Goal: Information Seeking & Learning: Check status

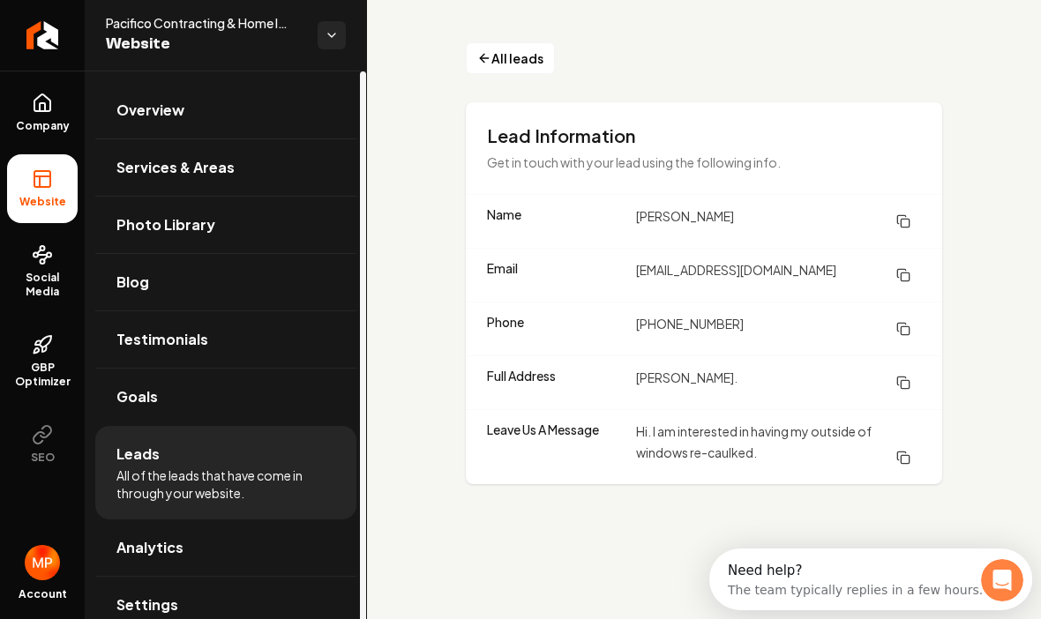
click at [221, 121] on link "Overview" at bounding box center [225, 110] width 261 height 56
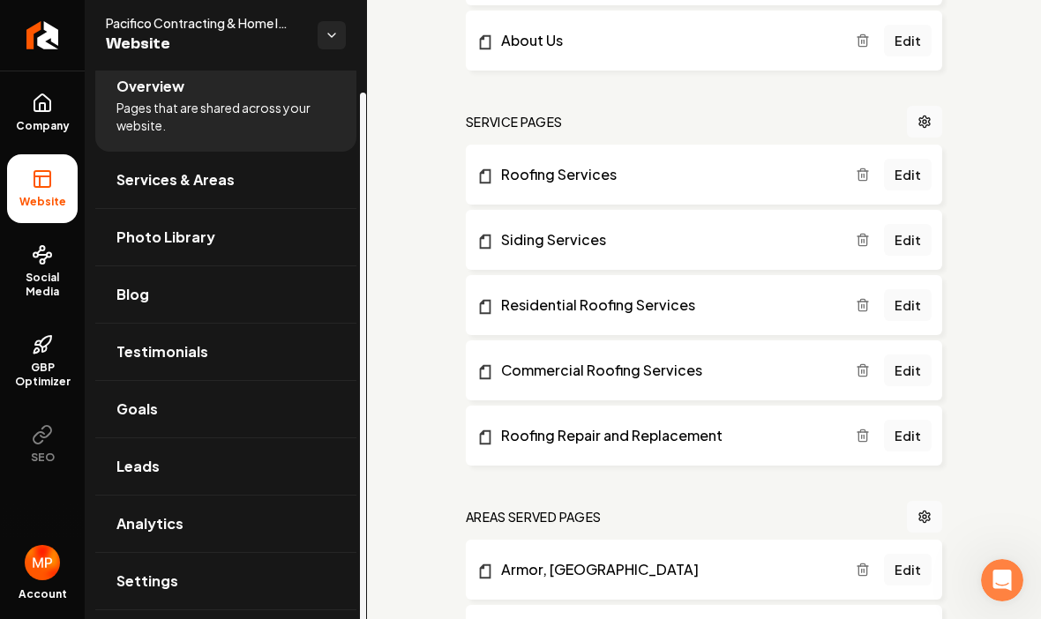
scroll to position [22, 0]
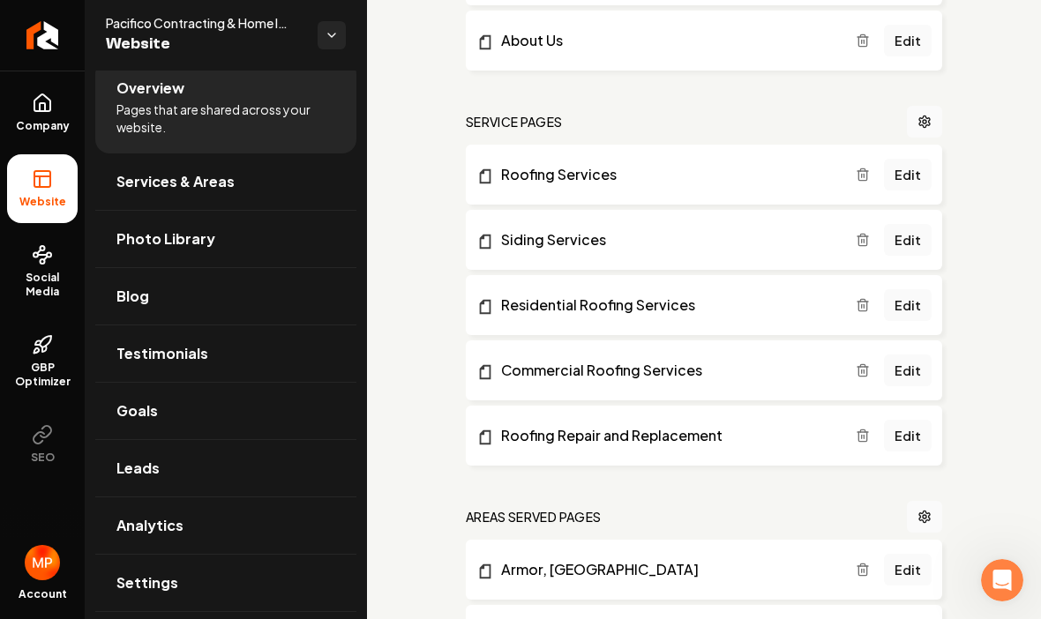
click at [245, 465] on link "Leads" at bounding box center [225, 468] width 261 height 56
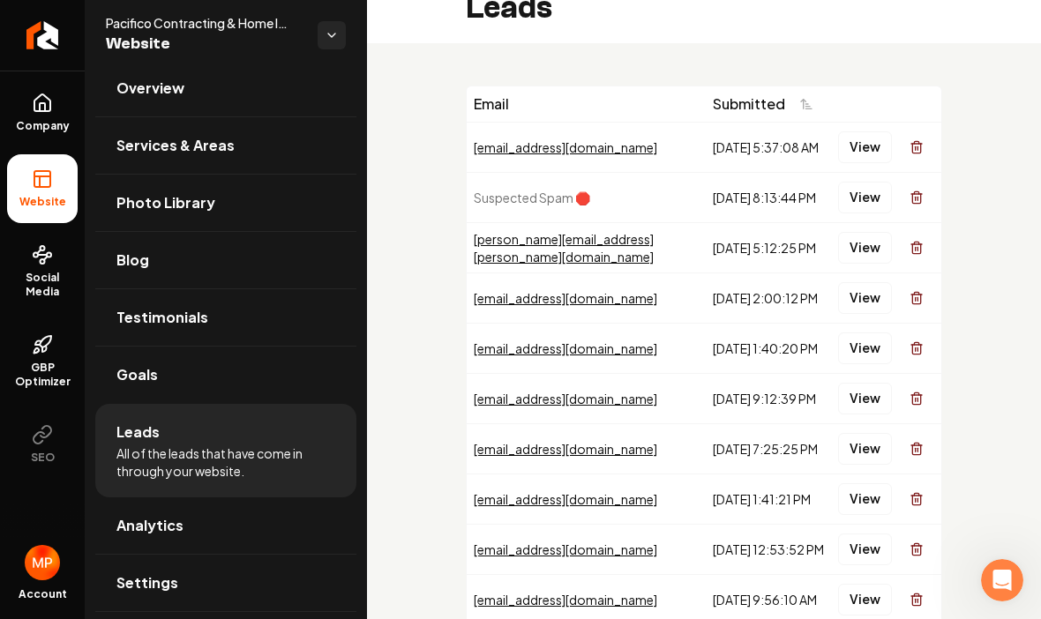
scroll to position [31, 0]
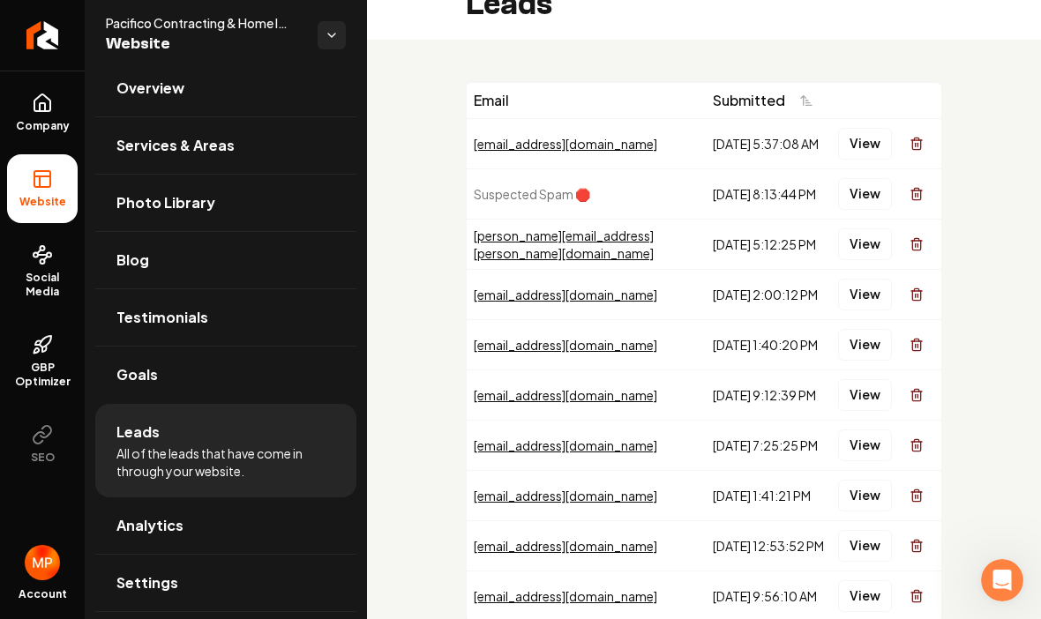
click at [558, 243] on div "[PERSON_NAME][EMAIL_ADDRESS][PERSON_NAME][DOMAIN_NAME]" at bounding box center [586, 244] width 225 height 35
click at [559, 245] on div "[PERSON_NAME][EMAIL_ADDRESS][PERSON_NAME][DOMAIN_NAME]" at bounding box center [586, 244] width 225 height 35
click at [583, 258] on td "[PERSON_NAME][EMAIL_ADDRESS][PERSON_NAME][DOMAIN_NAME]" at bounding box center [586, 244] width 239 height 50
click at [850, 255] on button "View" at bounding box center [865, 245] width 54 height 32
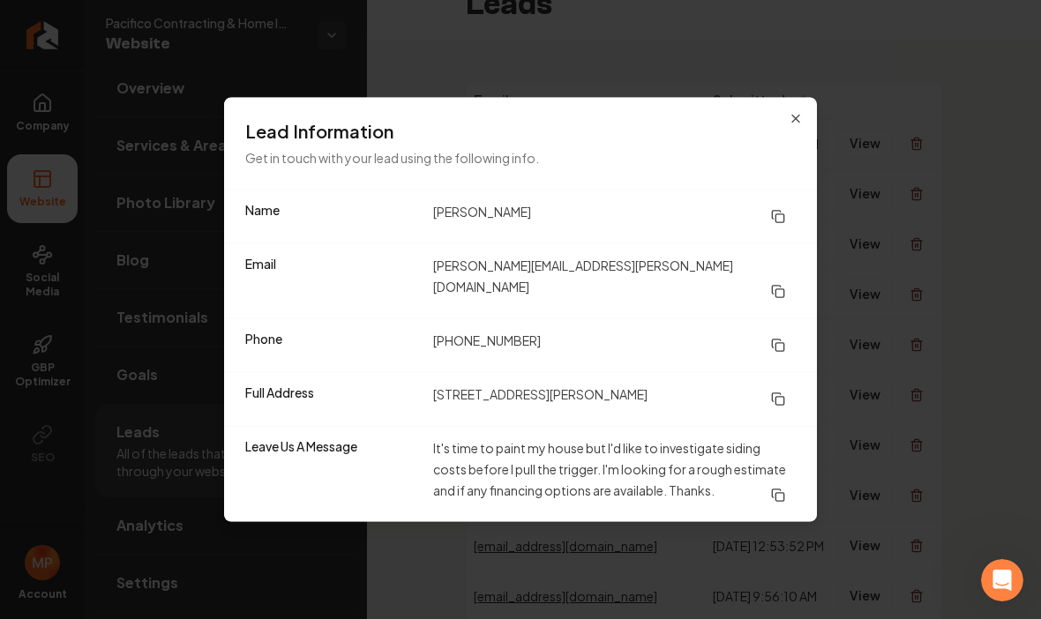
click at [789, 126] on icon "button" at bounding box center [796, 119] width 14 height 14
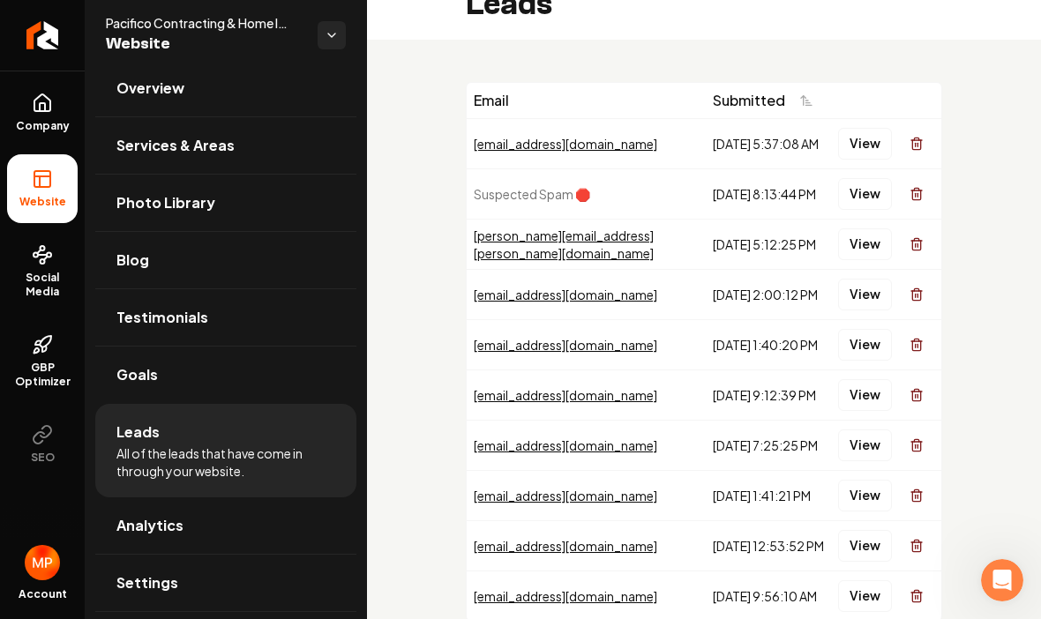
click at [869, 295] on button "View" at bounding box center [865, 295] width 54 height 32
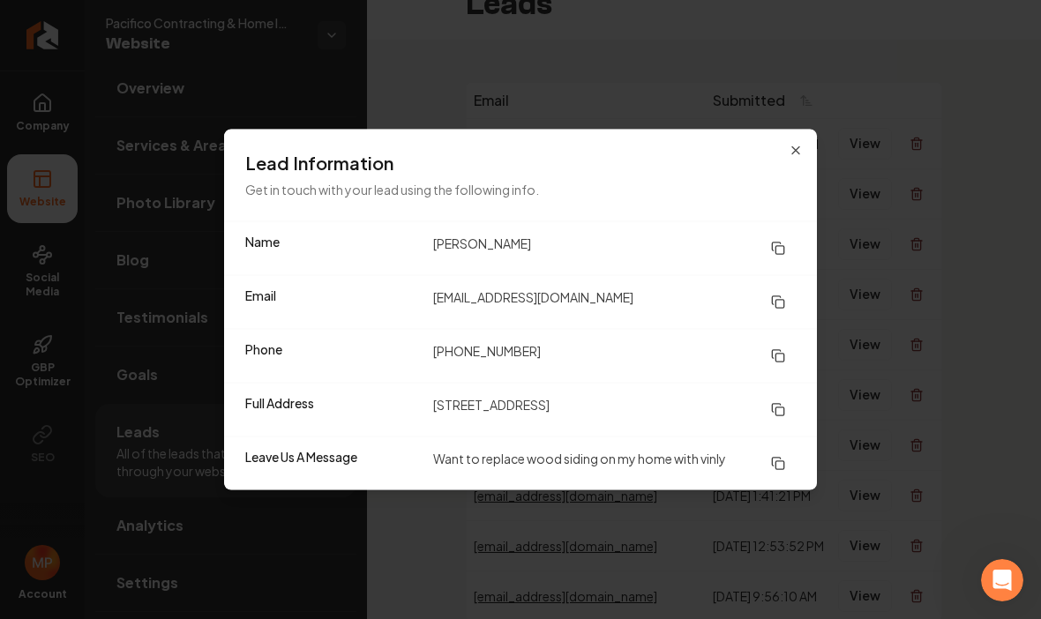
click at [798, 155] on icon "button" at bounding box center [796, 151] width 14 height 14
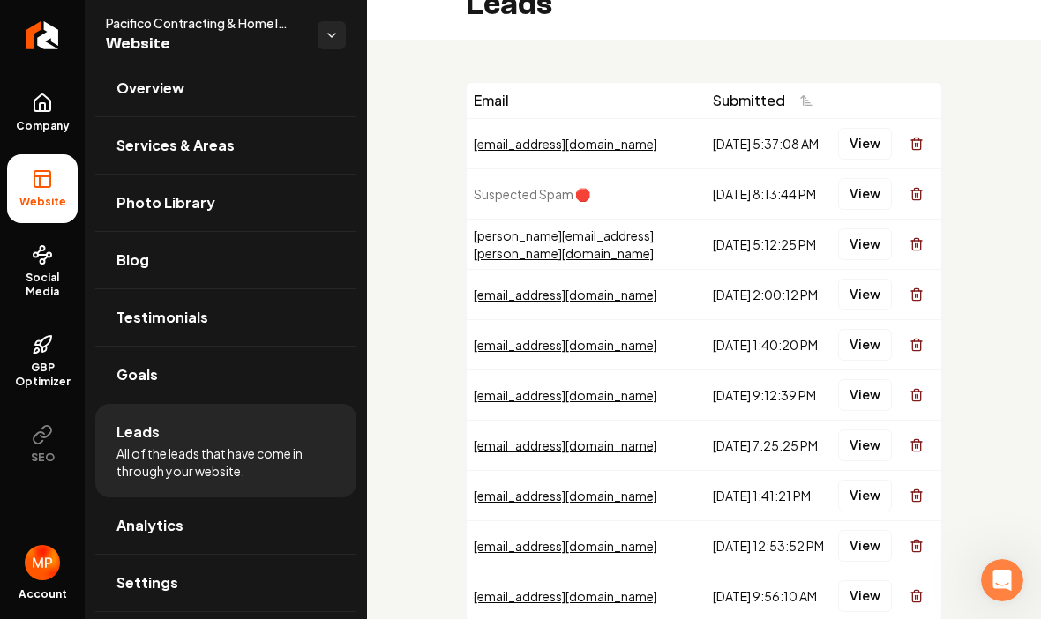
click at [861, 349] on button "View" at bounding box center [865, 345] width 54 height 32
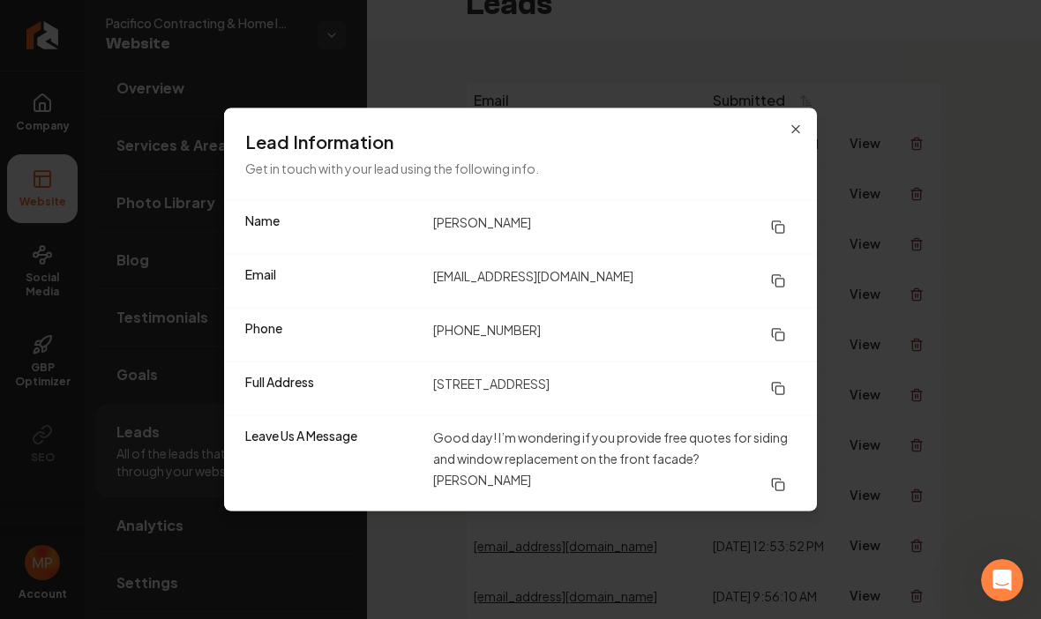
click at [793, 135] on icon "button" at bounding box center [796, 130] width 14 height 14
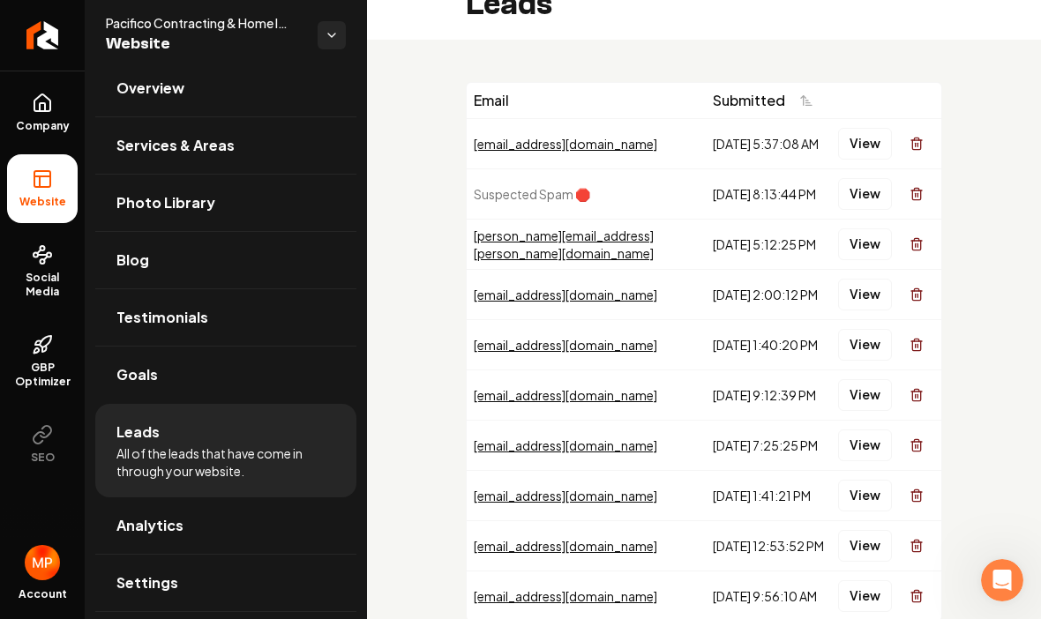
click at [855, 396] on button "View" at bounding box center [865, 395] width 54 height 32
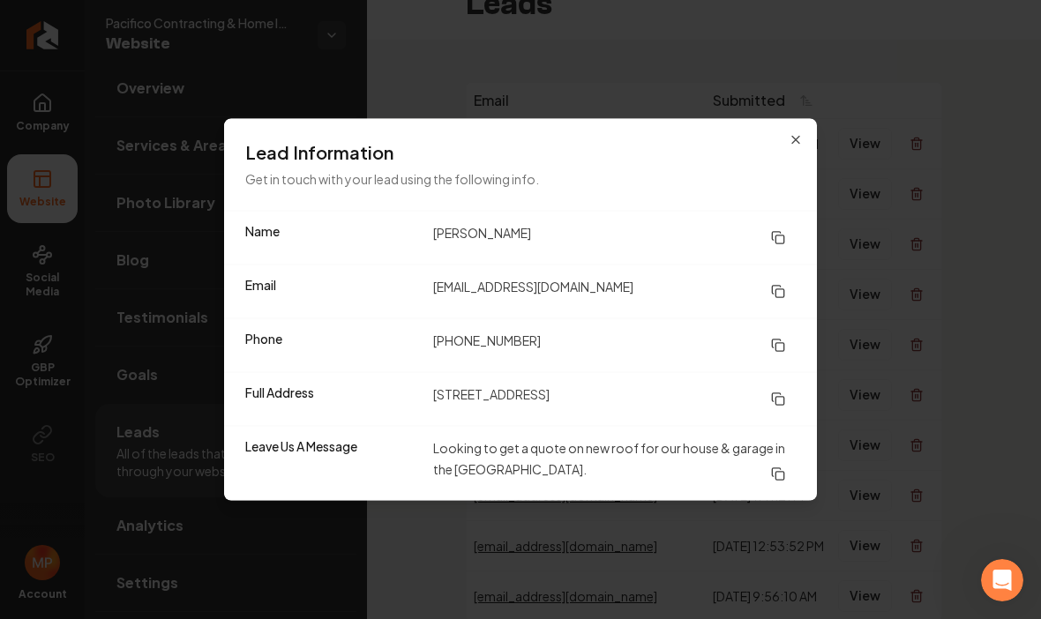
click at [790, 141] on icon "button" at bounding box center [796, 140] width 14 height 14
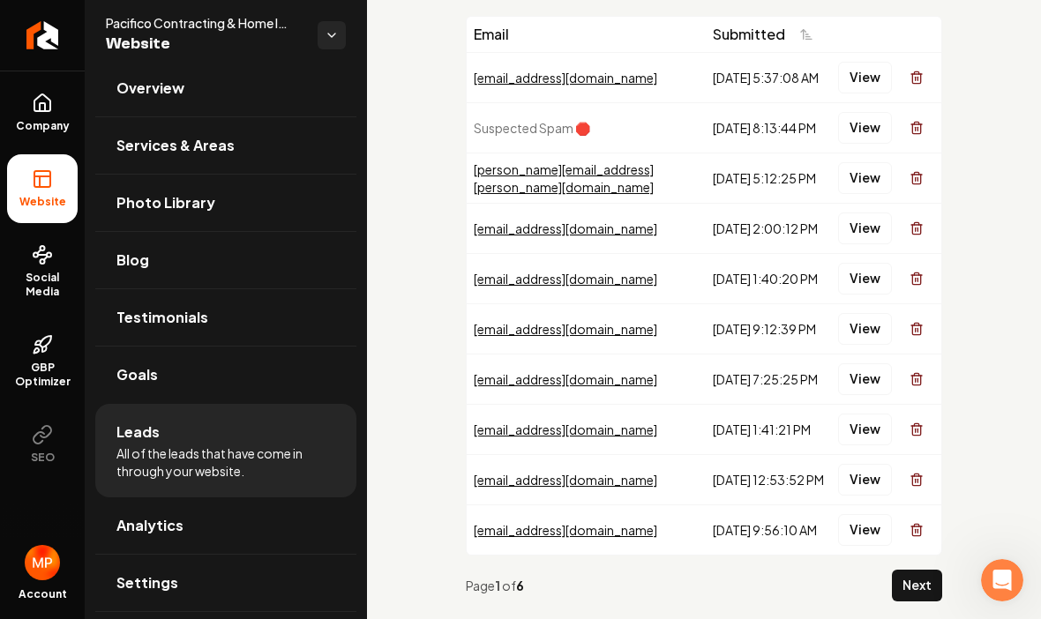
scroll to position [99, 0]
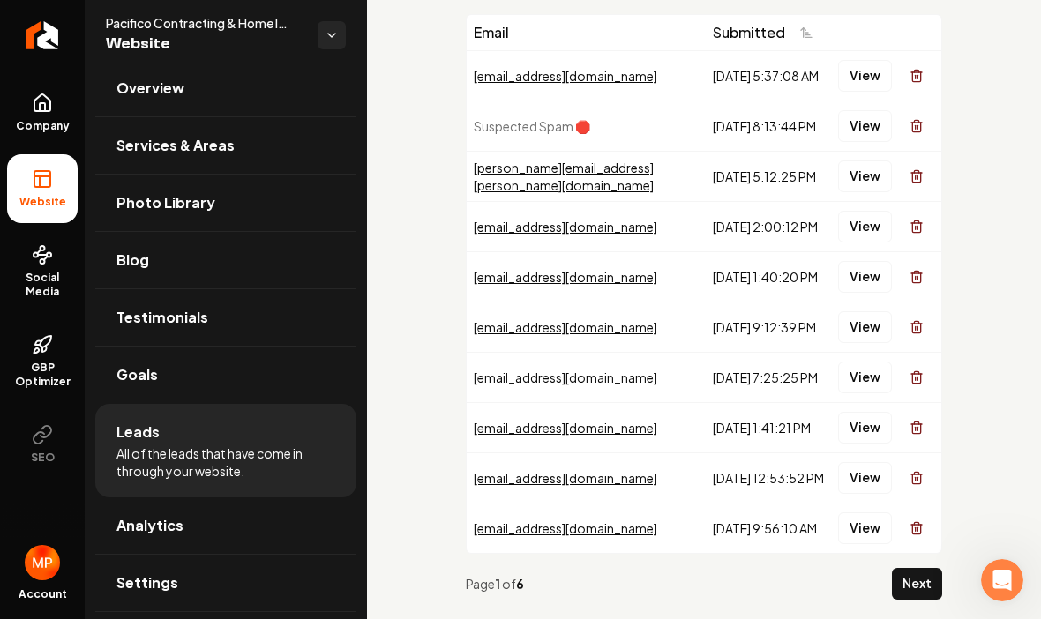
click at [871, 424] on button "View" at bounding box center [865, 428] width 54 height 32
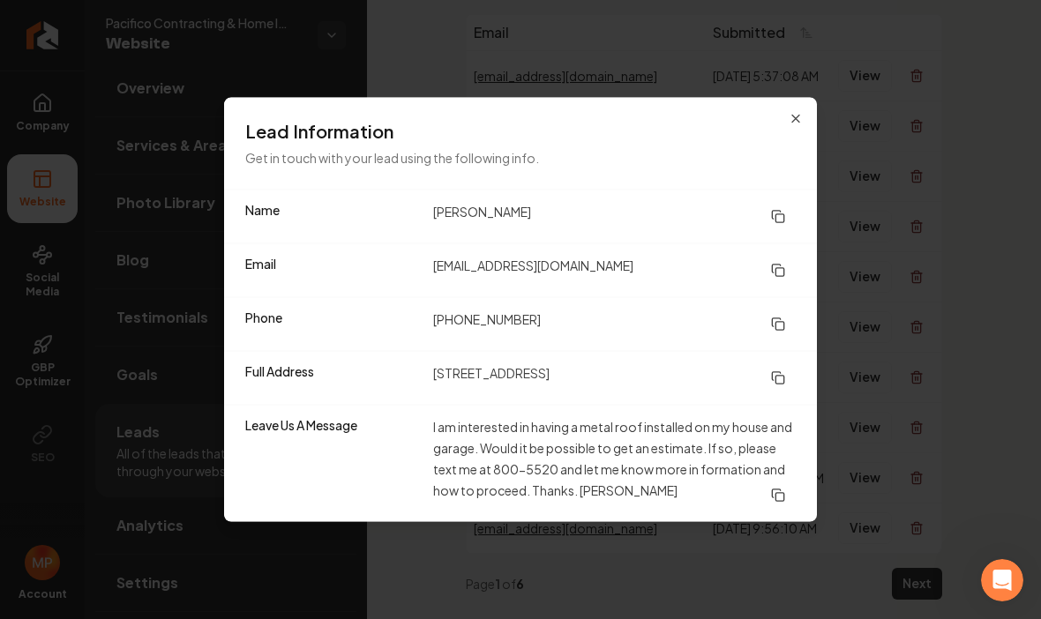
click at [790, 116] on icon "button" at bounding box center [796, 119] width 14 height 14
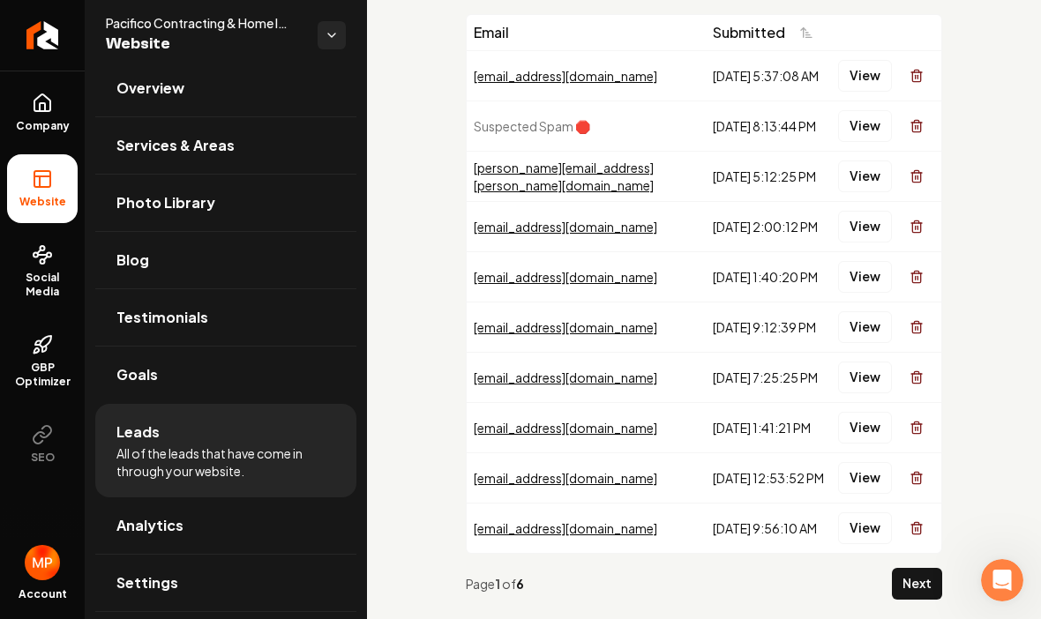
click at [865, 430] on button "View" at bounding box center [865, 428] width 54 height 32
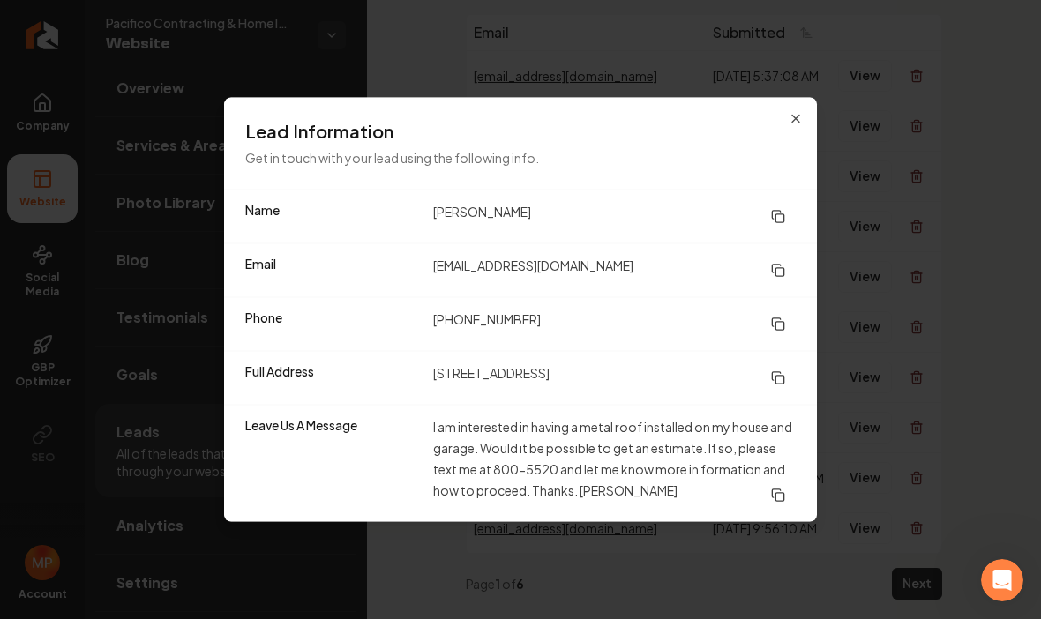
click at [792, 138] on h3 "Lead Information" at bounding box center [520, 131] width 551 height 25
click at [783, 120] on h3 "Lead Information" at bounding box center [520, 131] width 551 height 25
click at [790, 121] on icon "button" at bounding box center [796, 119] width 14 height 14
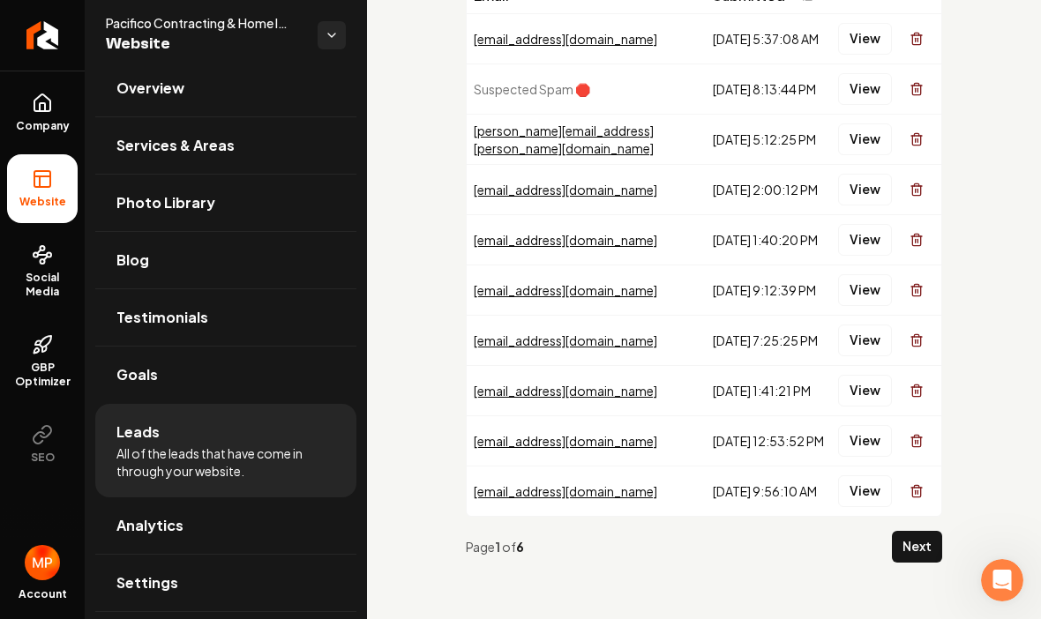
scroll to position [136, 0]
click at [738, 580] on div "Email Submitted [EMAIL_ADDRESS][DOMAIN_NAME] [DATE] 5:37:08 AM View Suspected S…" at bounding box center [704, 277] width 674 height 685
click at [865, 493] on button "View" at bounding box center [865, 492] width 54 height 32
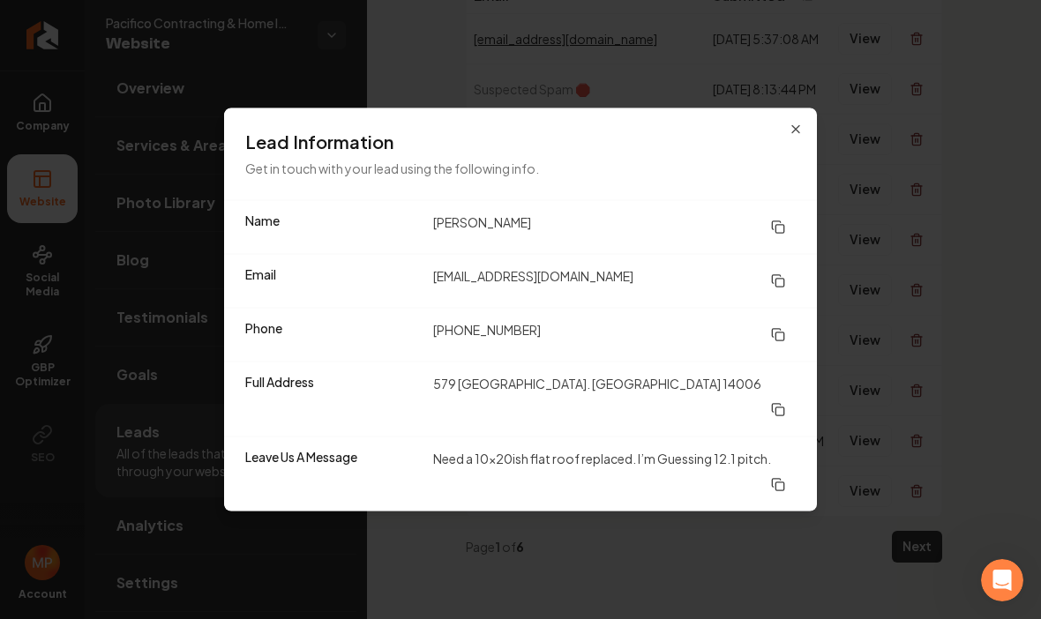
click at [790, 137] on icon "button" at bounding box center [796, 130] width 14 height 14
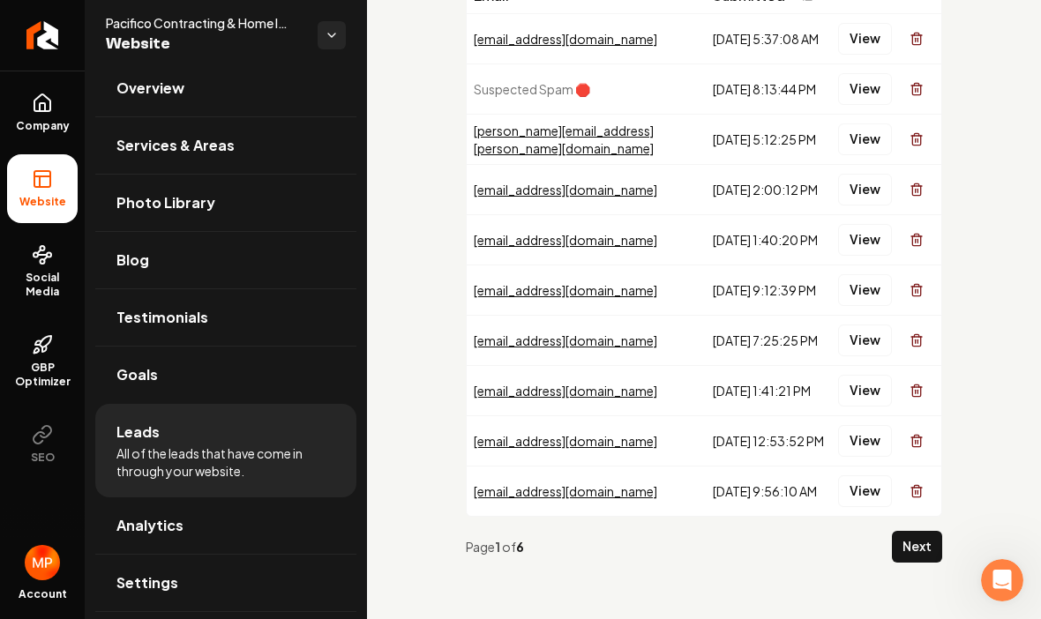
click at [867, 444] on button "View" at bounding box center [865, 441] width 54 height 32
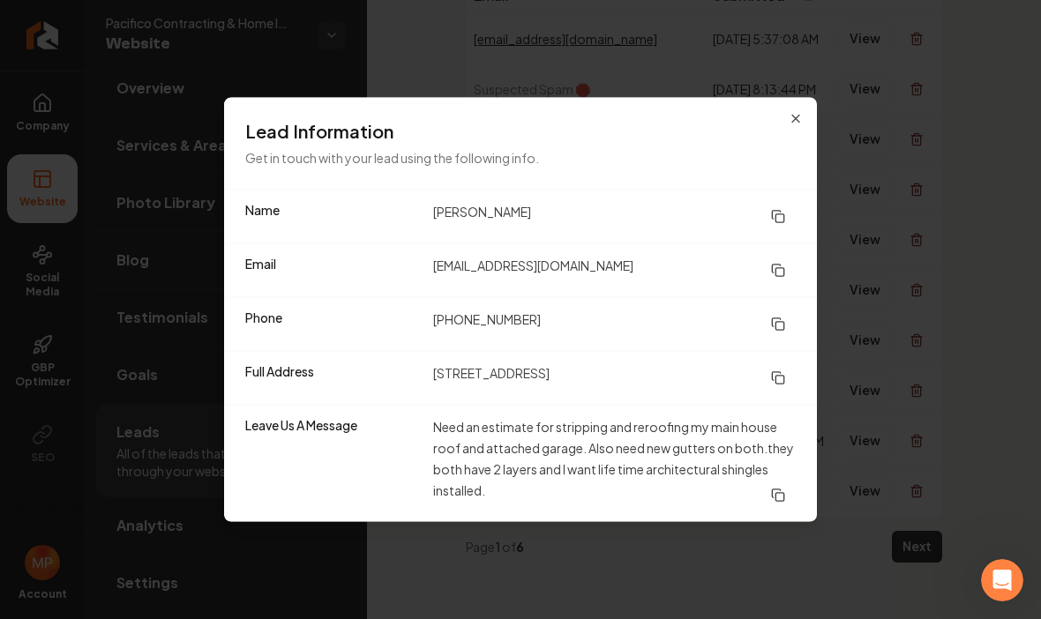
click at [797, 125] on icon "button" at bounding box center [796, 119] width 14 height 14
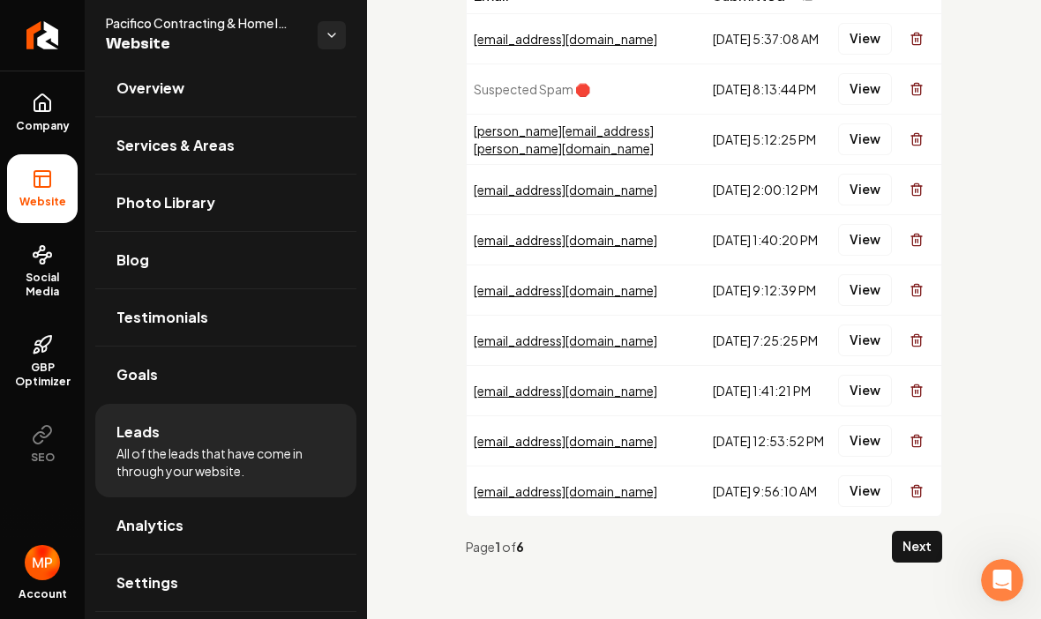
click at [858, 483] on button "View" at bounding box center [865, 492] width 54 height 32
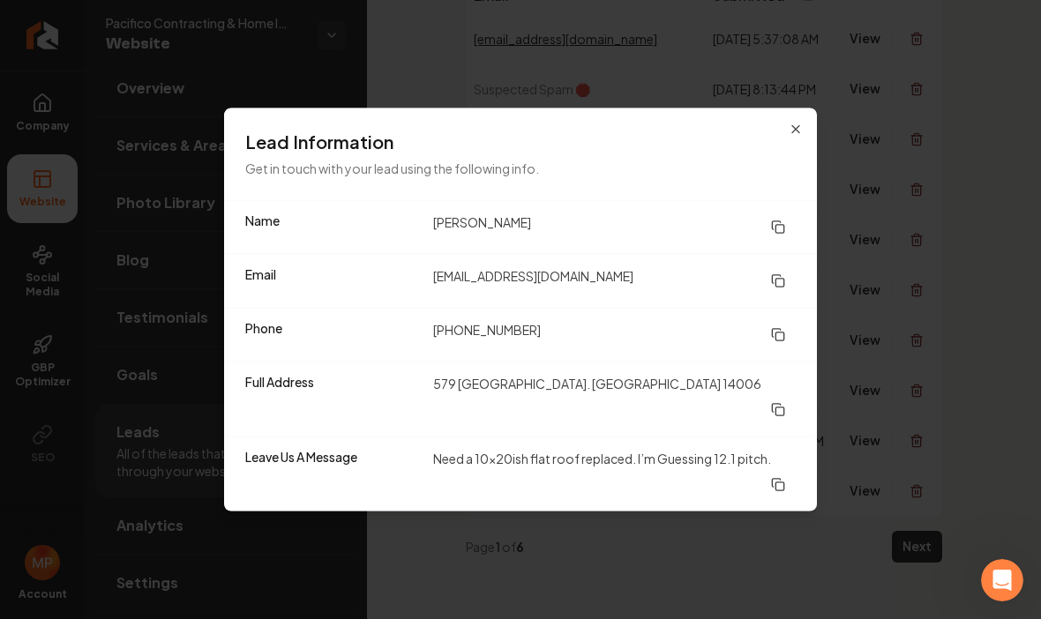
click at [790, 137] on icon "button" at bounding box center [796, 130] width 14 height 14
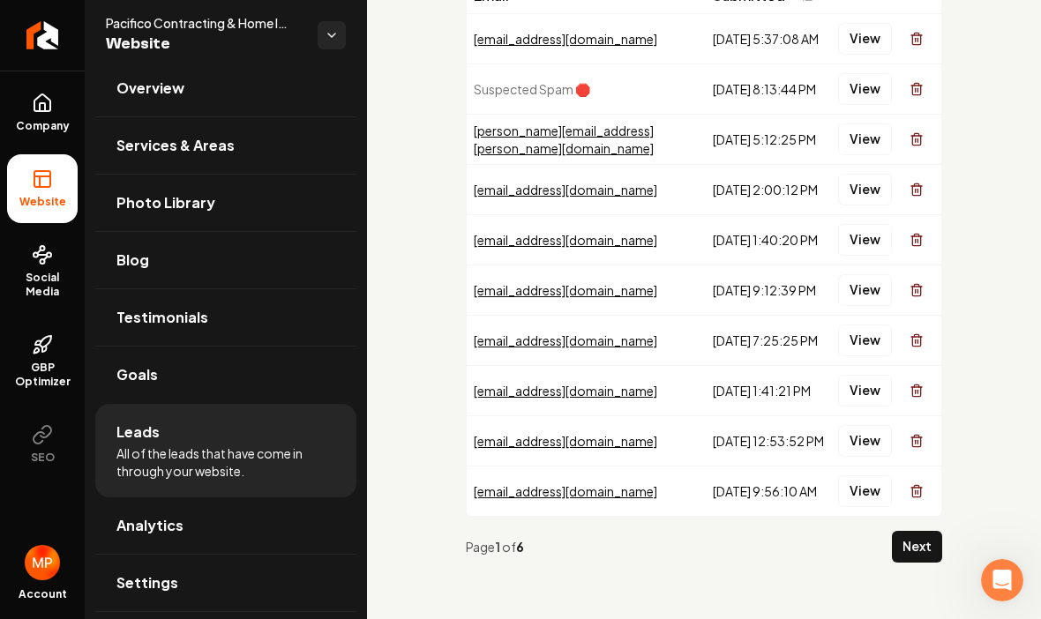
click at [864, 437] on button "View" at bounding box center [865, 441] width 54 height 32
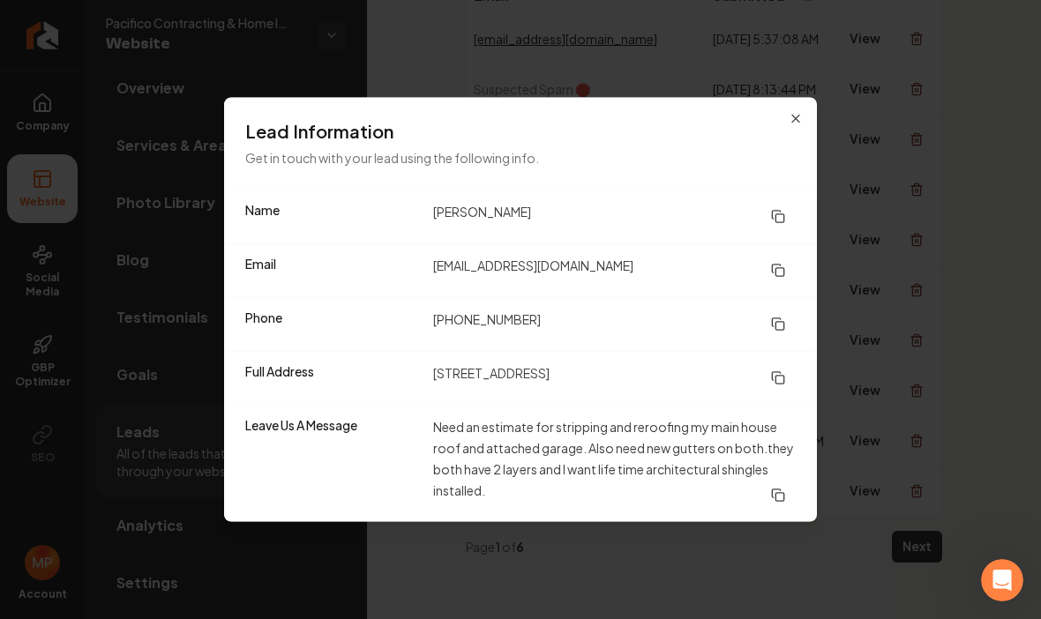
click at [789, 138] on h3 "Lead Information" at bounding box center [520, 131] width 551 height 25
click at [790, 124] on icon "button" at bounding box center [796, 119] width 14 height 14
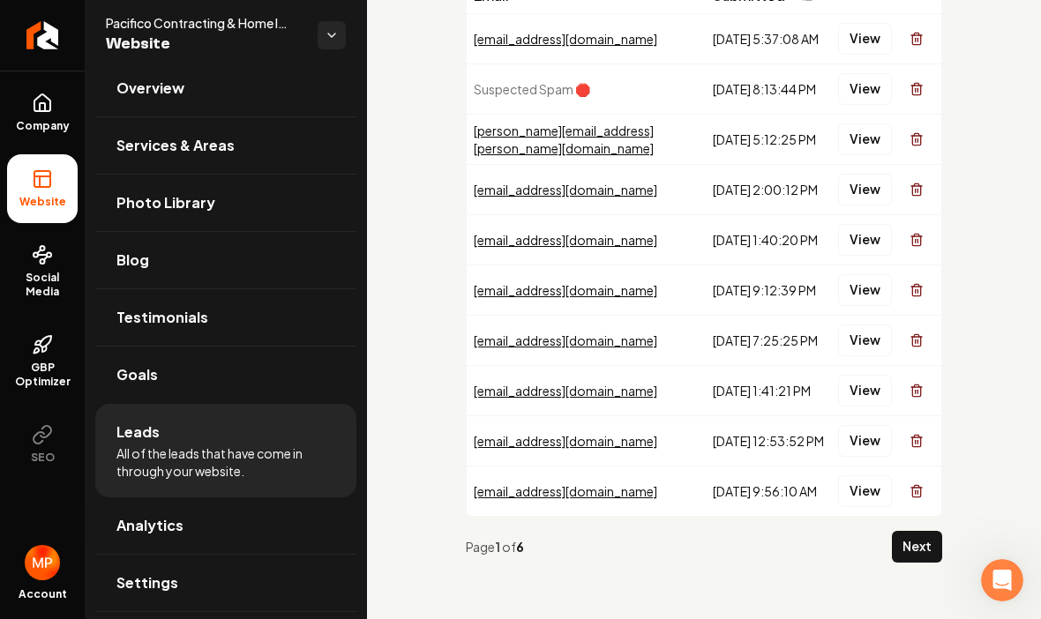
click at [859, 392] on button "View" at bounding box center [865, 391] width 54 height 32
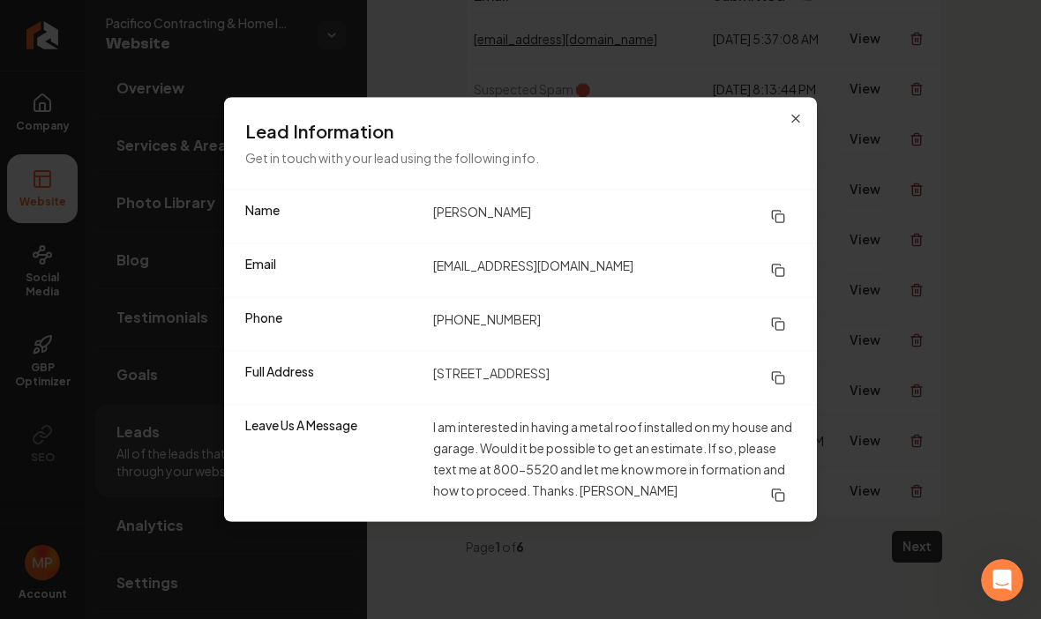
click at [782, 131] on h3 "Lead Information" at bounding box center [520, 131] width 551 height 25
click at [797, 122] on icon "button" at bounding box center [796, 119] width 14 height 14
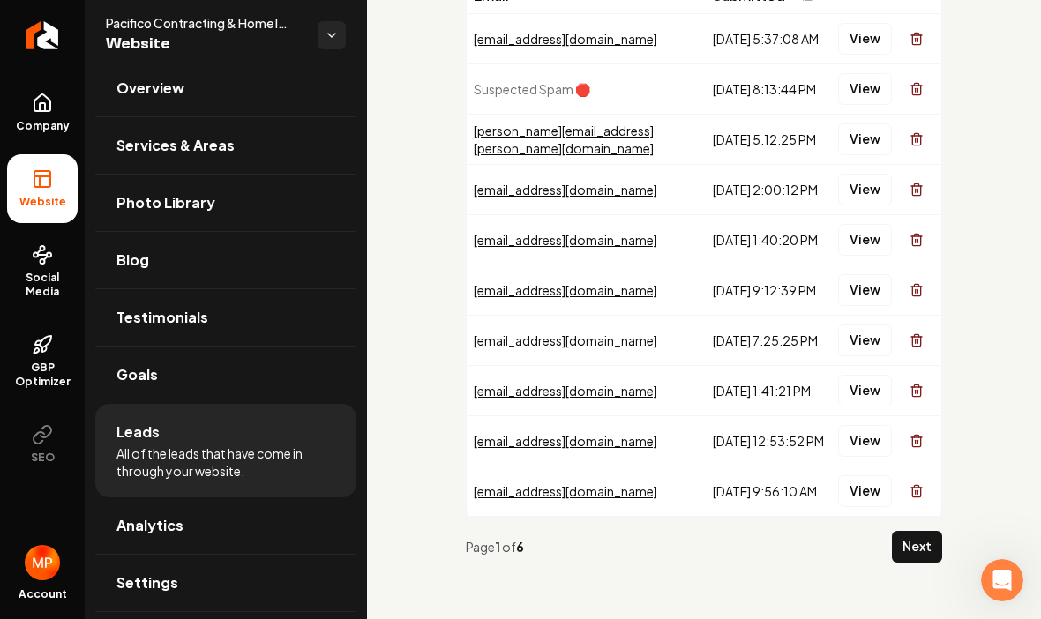
click at [861, 390] on button "View" at bounding box center [865, 391] width 54 height 32
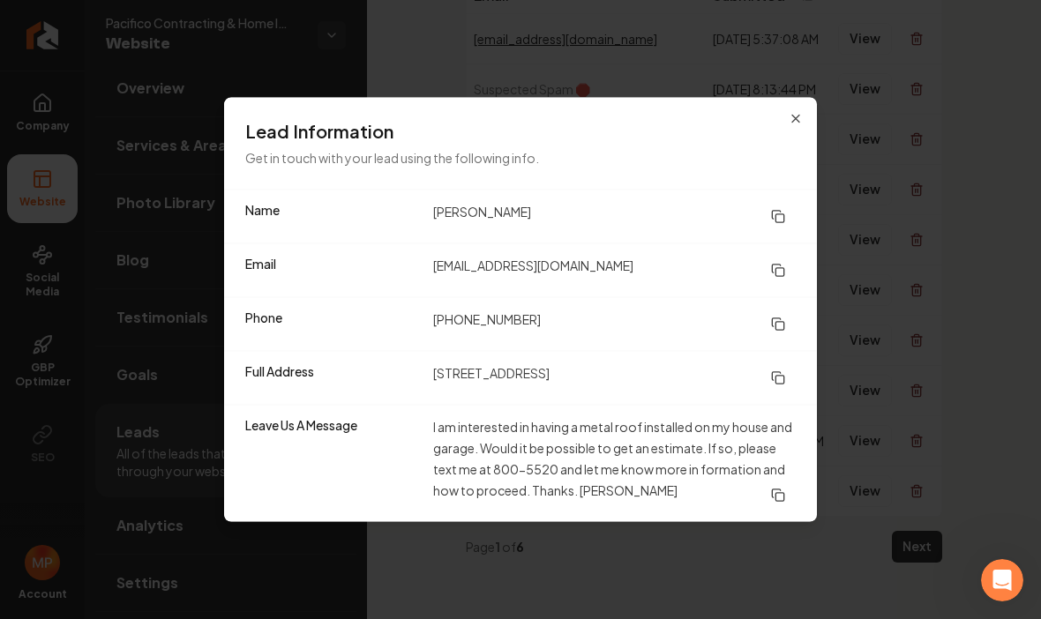
click at [783, 128] on h3 "Lead Information" at bounding box center [520, 131] width 551 height 25
click at [801, 114] on icon "button" at bounding box center [796, 119] width 14 height 14
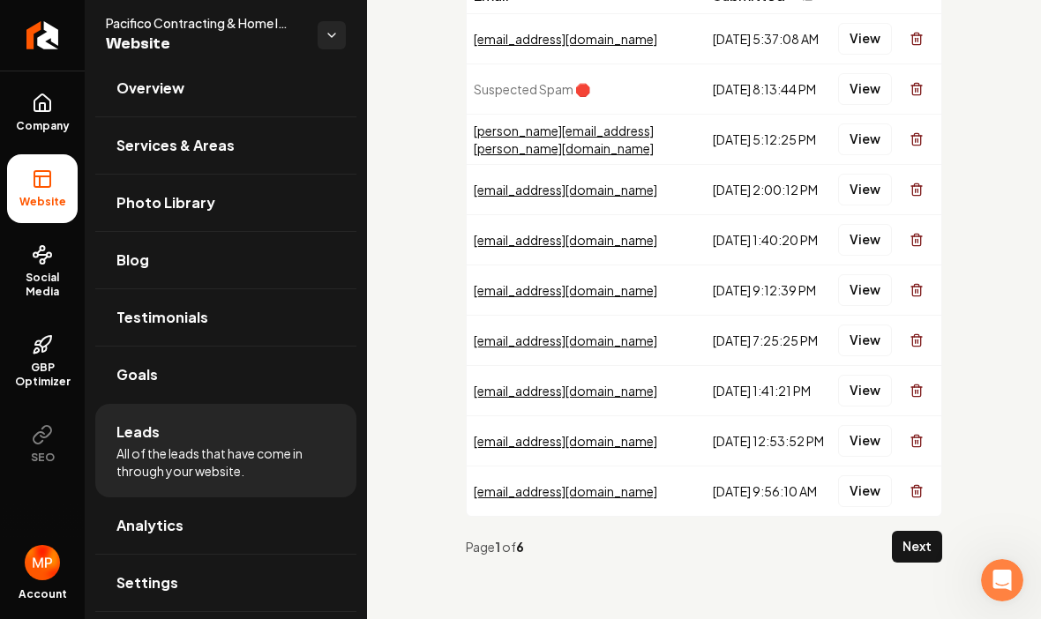
click at [860, 294] on button "View" at bounding box center [865, 290] width 54 height 32
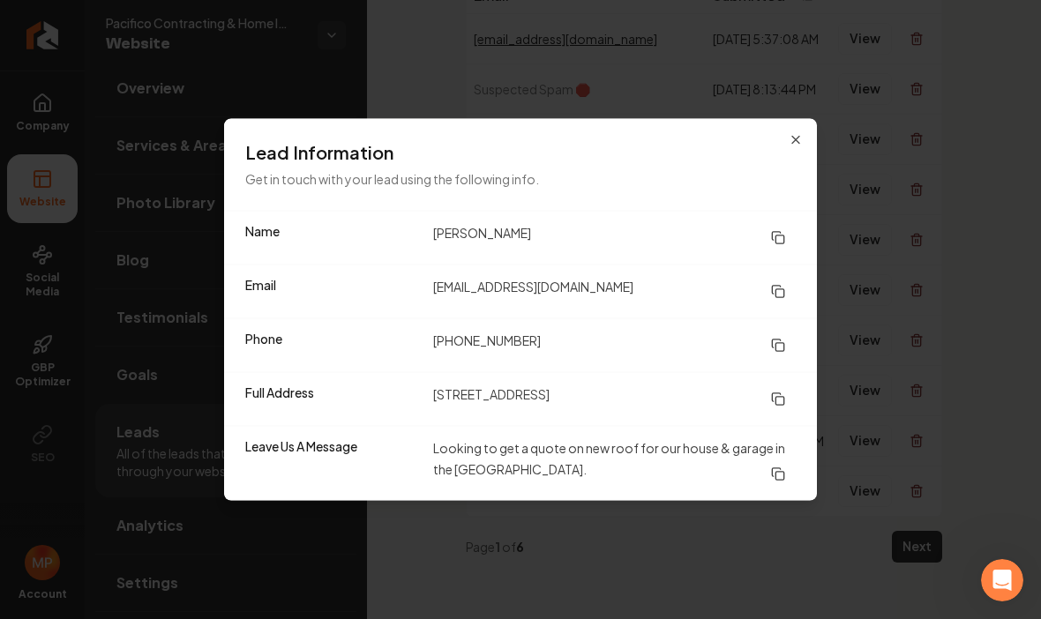
click at [788, 148] on h3 "Lead Information" at bounding box center [520, 152] width 551 height 25
click at [789, 146] on icon "button" at bounding box center [796, 140] width 14 height 14
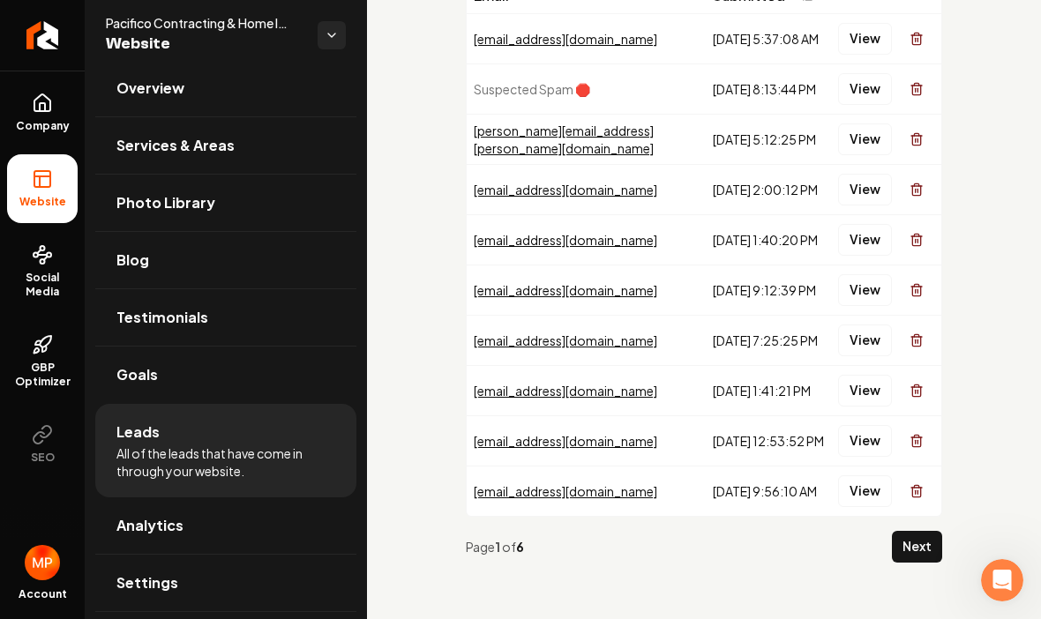
click at [863, 247] on button "View" at bounding box center [865, 240] width 54 height 32
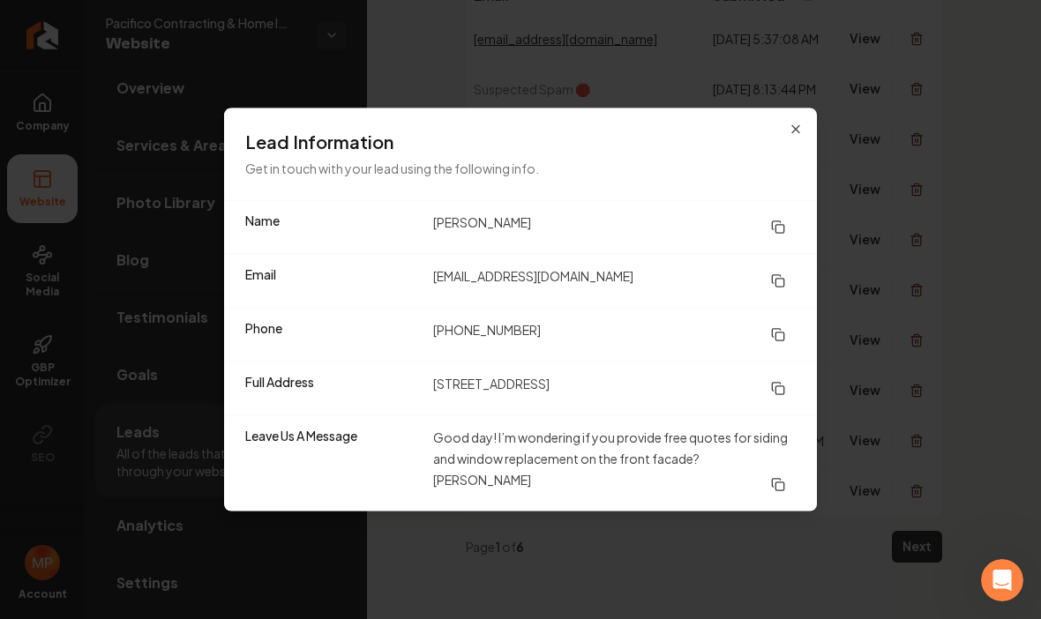
click at [800, 137] on icon "button" at bounding box center [796, 130] width 14 height 14
